Goal: Information Seeking & Learning: Check status

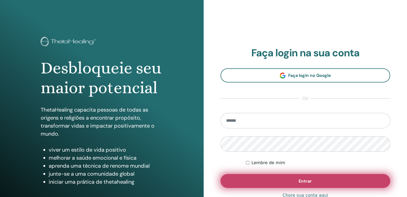
type input "**********"
click at [304, 180] on font "Entrar" at bounding box center [304, 182] width 13 height 6
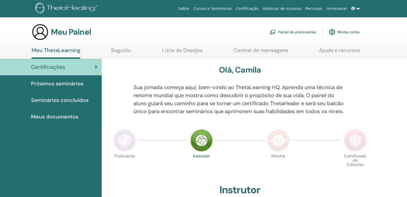
click at [67, 69] on div "Certificações" at bounding box center [50, 67] width 93 height 8
click at [83, 66] on div "Certificações" at bounding box center [50, 67] width 93 height 8
click at [203, 147] on img at bounding box center [201, 140] width 22 height 22
click at [288, 182] on div "Mestre" at bounding box center [278, 167] width 27 height 29
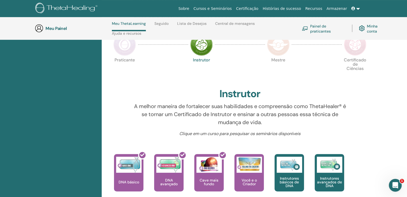
scroll to position [151, 0]
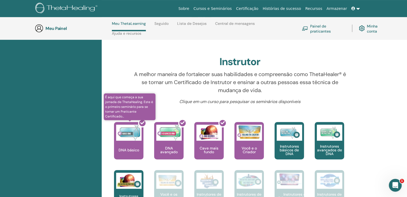
click at [125, 153] on div at bounding box center [131, 143] width 29 height 48
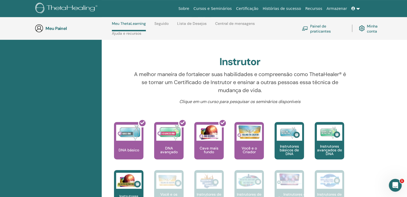
click at [120, 87] on div at bounding box center [118, 84] width 22 height 28
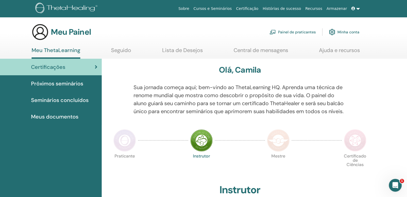
click at [55, 67] on font "Certificações" at bounding box center [48, 67] width 34 height 7
click at [72, 101] on font "Seminários concluídos" at bounding box center [59, 100] width 57 height 7
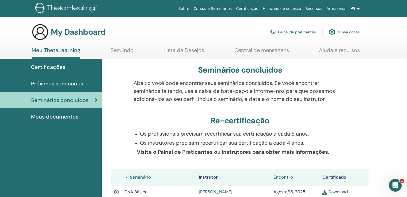
click at [137, 125] on div "Re-certificação" at bounding box center [239, 122] width 257 height 12
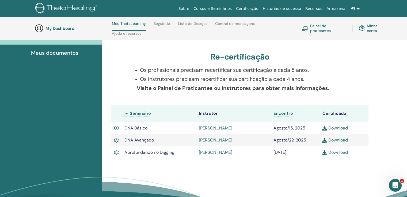
scroll to position [97, 0]
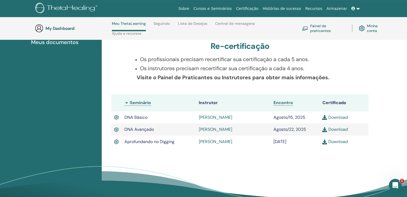
click at [324, 119] on img at bounding box center [324, 117] width 5 height 5
click at [324, 131] on img at bounding box center [324, 129] width 5 height 5
click at [325, 142] on img at bounding box center [324, 142] width 5 height 5
click at [87, 53] on div "Certificações Próximos seminários Seminários concluídos Meus documentos" at bounding box center [51, 101] width 102 height 235
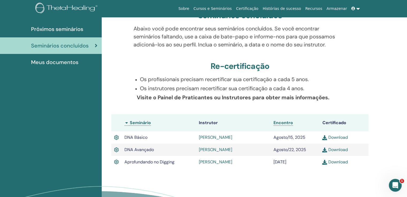
scroll to position [0, 0]
